Goal: Task Accomplishment & Management: Manage account settings

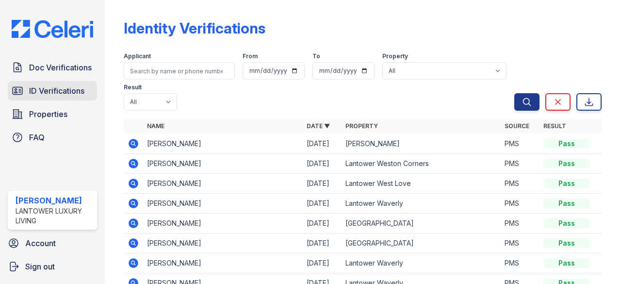
drag, startPoint x: 0, startPoint y: 0, endPoint x: 58, endPoint y: 87, distance: 104.7
click at [58, 87] on span "ID Verifications" at bounding box center [56, 91] width 55 height 12
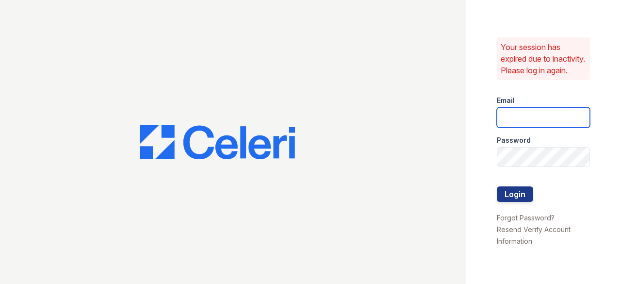
type input "[EMAIL_ADDRESS][DOMAIN_NAME]"
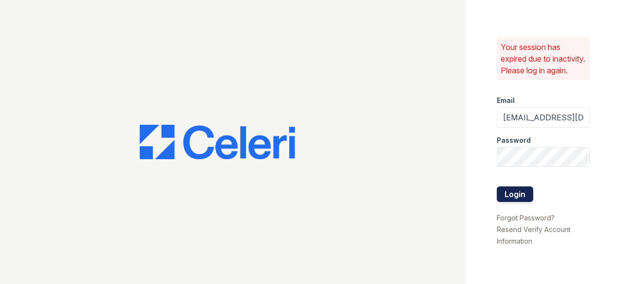
click at [520, 198] on button "Login" at bounding box center [515, 194] width 36 height 16
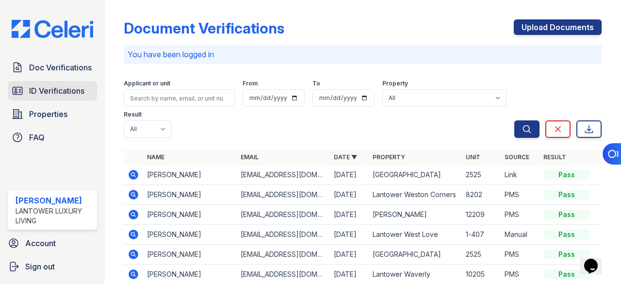
click at [53, 93] on span "ID Verifications" at bounding box center [56, 91] width 55 height 12
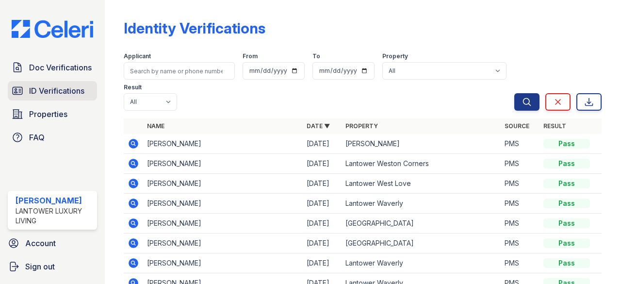
click at [67, 88] on span "ID Verifications" at bounding box center [56, 91] width 55 height 12
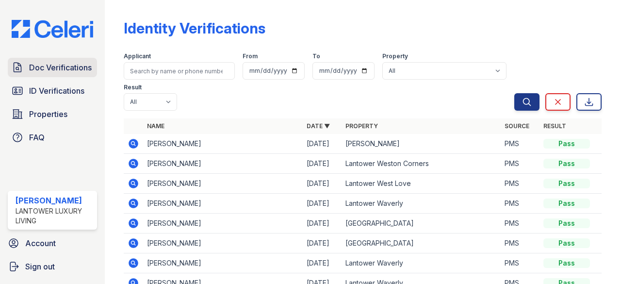
click at [60, 58] on link "Doc Verifications" at bounding box center [52, 67] width 89 height 19
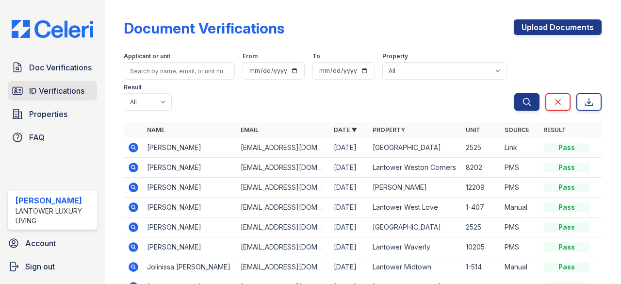
click at [53, 87] on span "ID Verifications" at bounding box center [56, 91] width 55 height 12
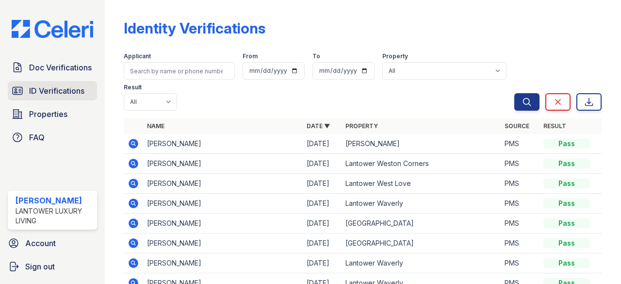
click at [63, 87] on span "ID Verifications" at bounding box center [56, 91] width 55 height 12
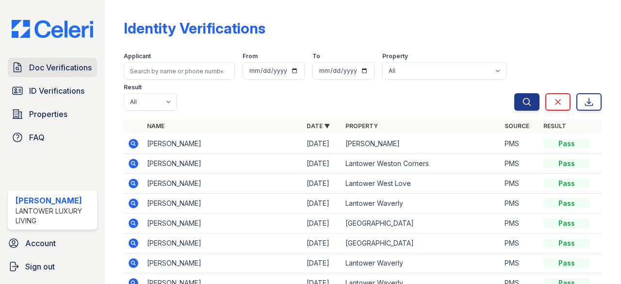
click at [57, 69] on span "Doc Verifications" at bounding box center [60, 68] width 63 height 12
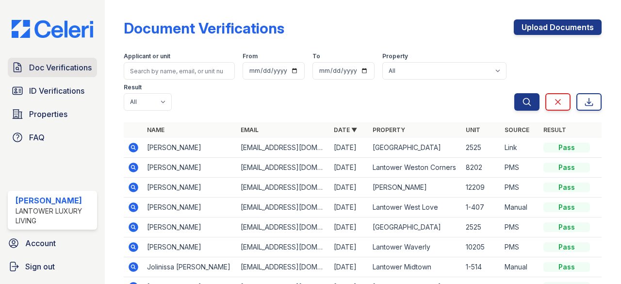
click at [74, 65] on span "Doc Verifications" at bounding box center [60, 68] width 63 height 12
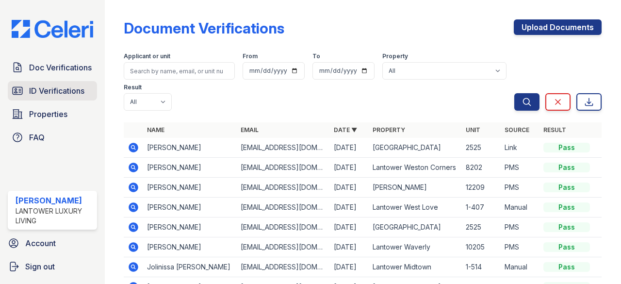
click at [66, 89] on span "ID Verifications" at bounding box center [56, 91] width 55 height 12
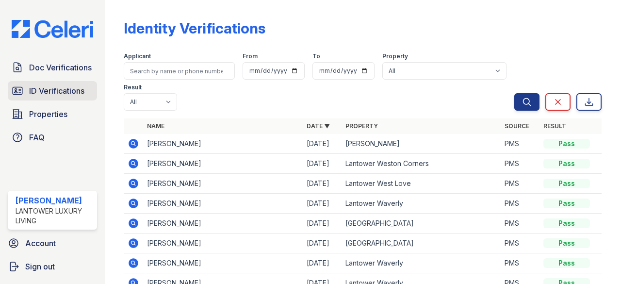
click at [61, 90] on span "ID Verifications" at bounding box center [56, 91] width 55 height 12
click at [44, 85] on span "ID Verifications" at bounding box center [56, 91] width 55 height 12
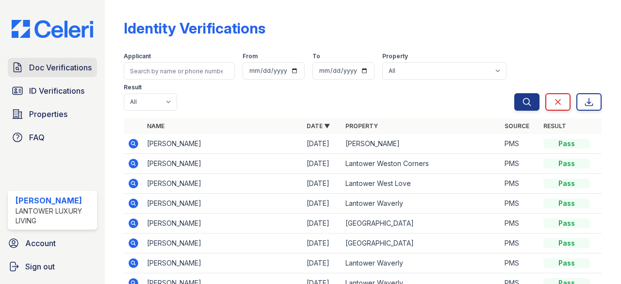
click at [51, 64] on span "Doc Verifications" at bounding box center [60, 68] width 63 height 12
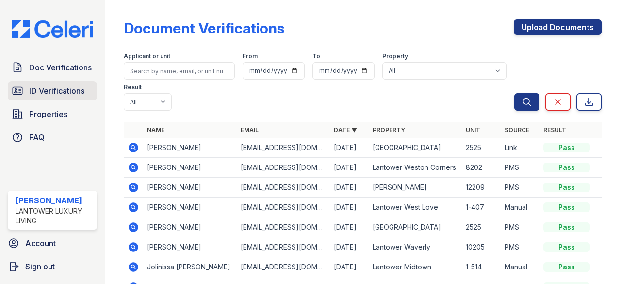
click at [47, 90] on span "ID Verifications" at bounding box center [56, 91] width 55 height 12
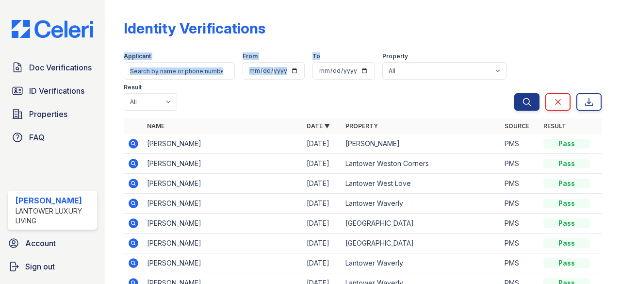
click at [273, 123] on div "Identity Verifications Filter Applicant From To Property All Lantower Ambrosio …" at bounding box center [363, 199] width 478 height 390
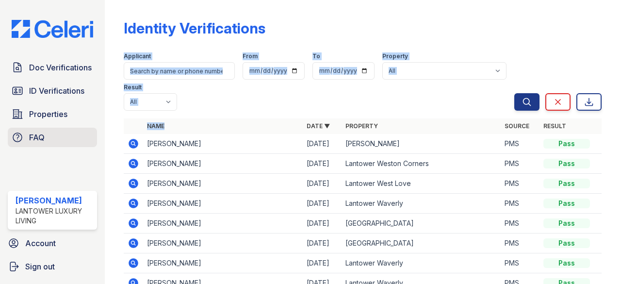
click at [93, 133] on link "FAQ" at bounding box center [52, 137] width 89 height 19
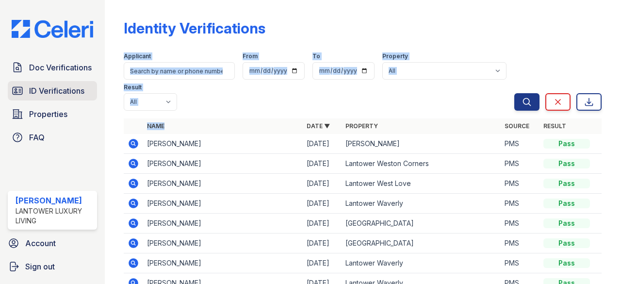
click at [54, 91] on span "ID Verifications" at bounding box center [56, 91] width 55 height 12
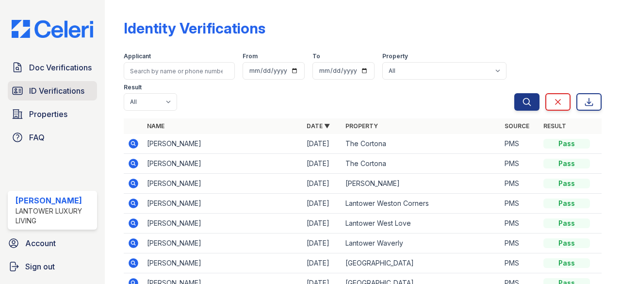
click at [39, 88] on span "ID Verifications" at bounding box center [56, 91] width 55 height 12
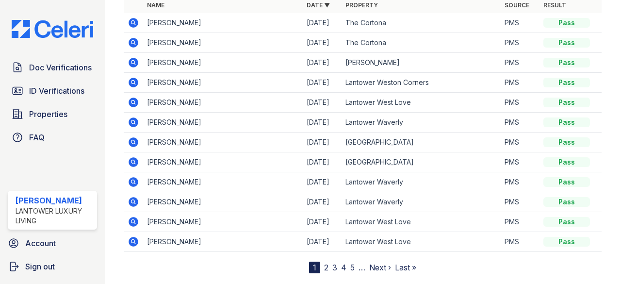
scroll to position [141, 0]
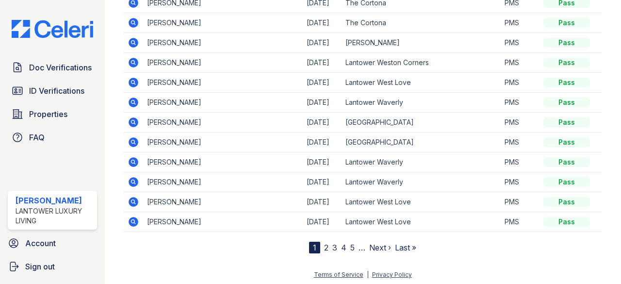
click at [324, 248] on link "2" at bounding box center [326, 248] width 4 height 10
